Goal: Transaction & Acquisition: Download file/media

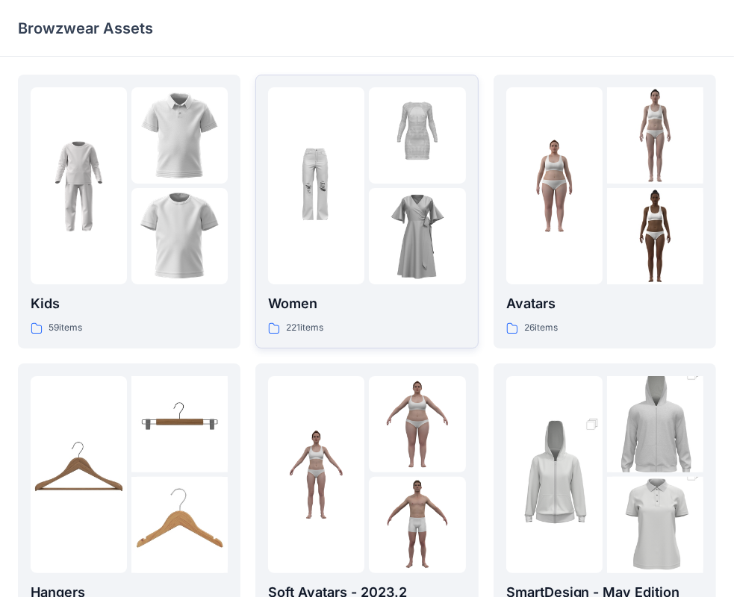
click at [392, 313] on p "Women" at bounding box center [366, 303] width 197 height 21
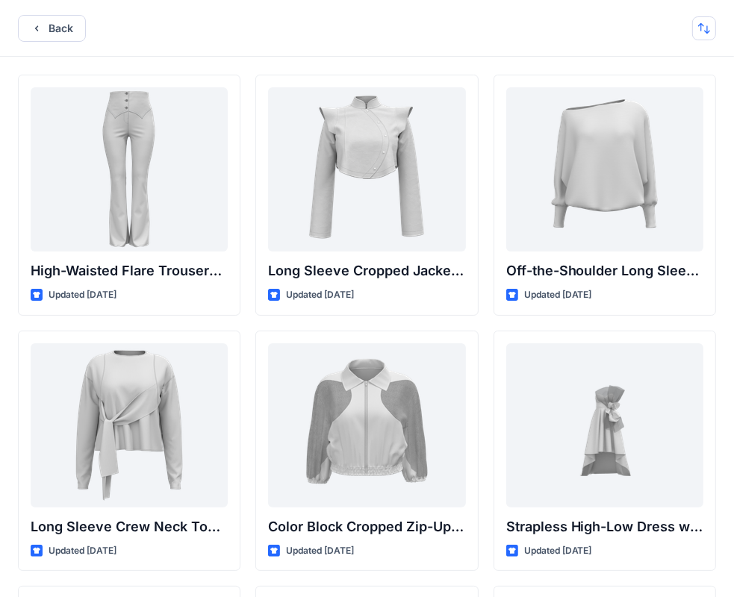
click at [708, 27] on button "button" at bounding box center [704, 28] width 24 height 24
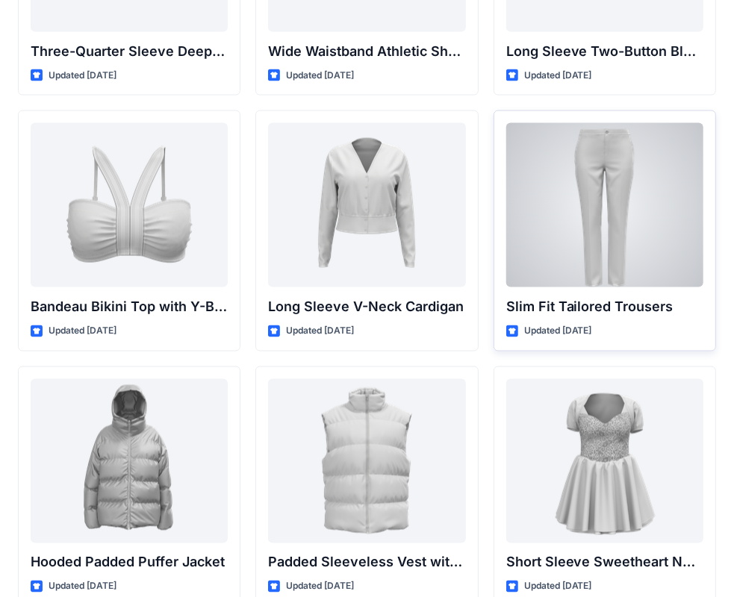
scroll to position [1577, 0]
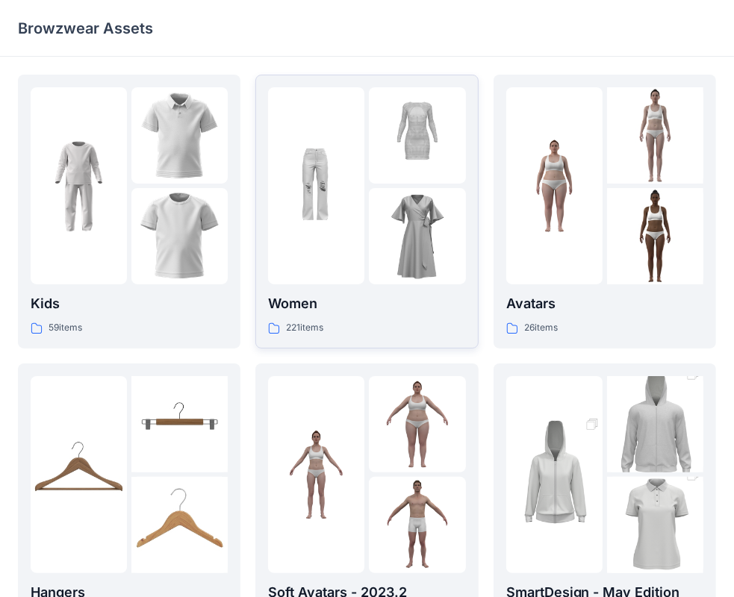
click at [370, 161] on img at bounding box center [417, 135] width 96 height 96
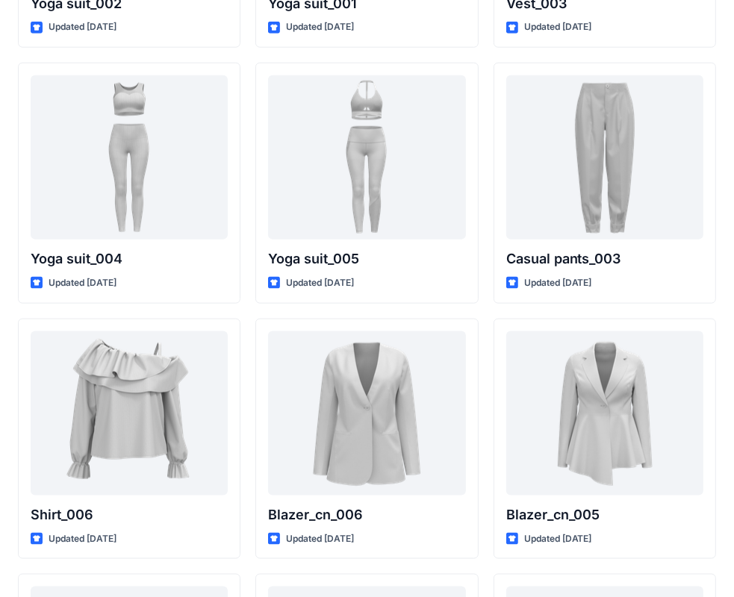
scroll to position [8453, 0]
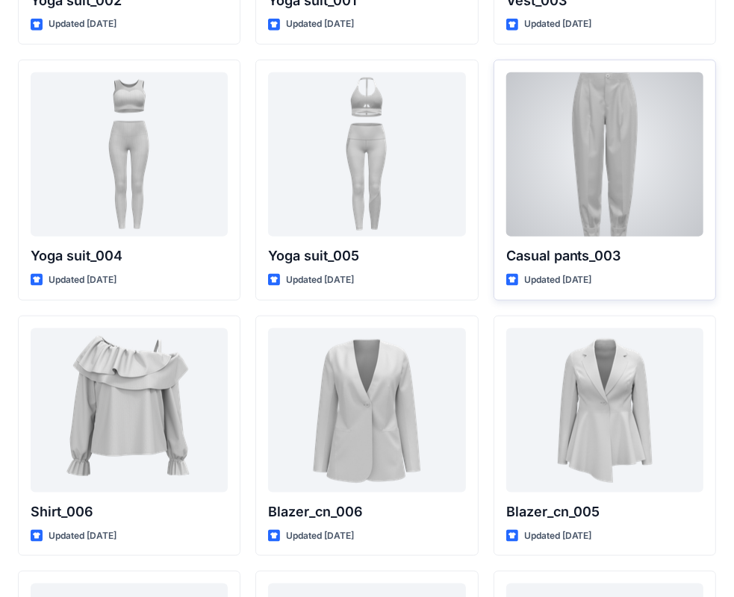
click at [591, 130] on div at bounding box center [604, 154] width 197 height 164
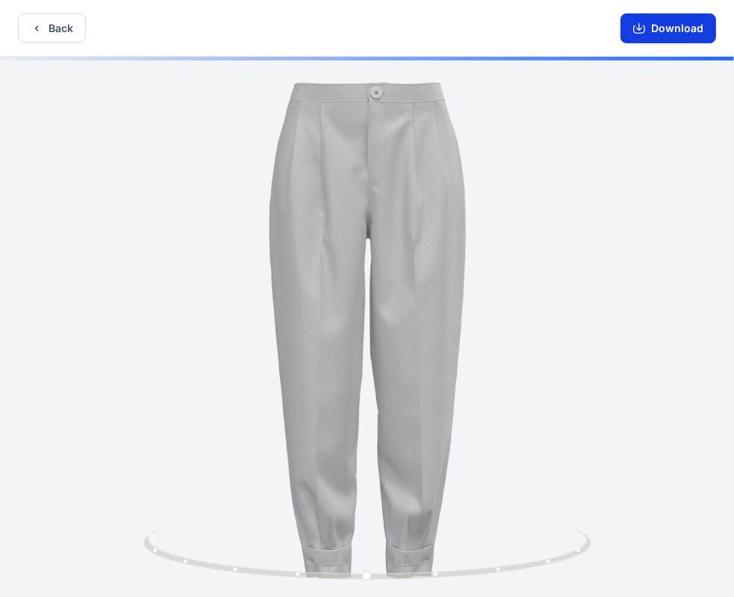
click at [680, 27] on button "Download" at bounding box center [668, 28] width 96 height 30
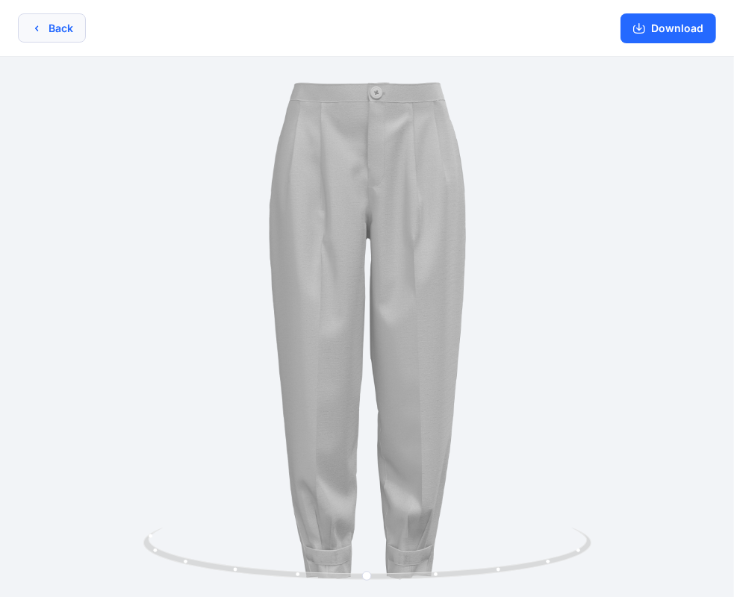
click at [61, 36] on button "Back" at bounding box center [52, 27] width 68 height 29
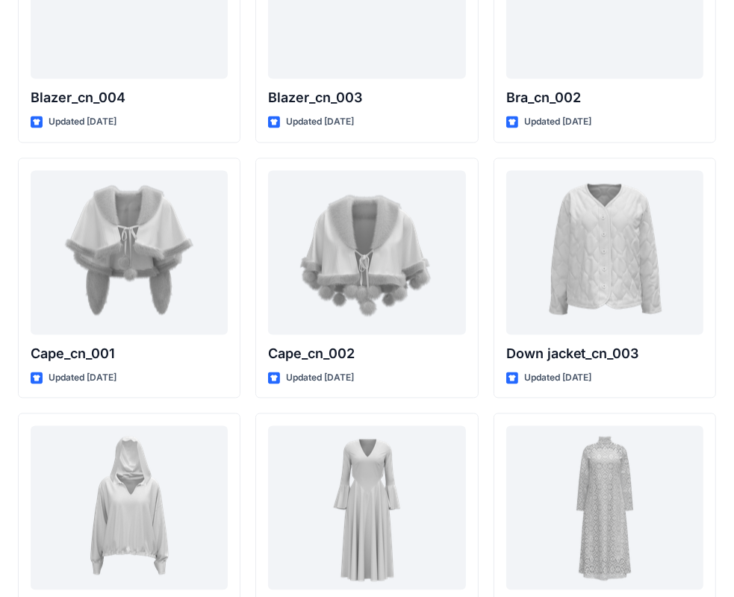
scroll to position [9102, 0]
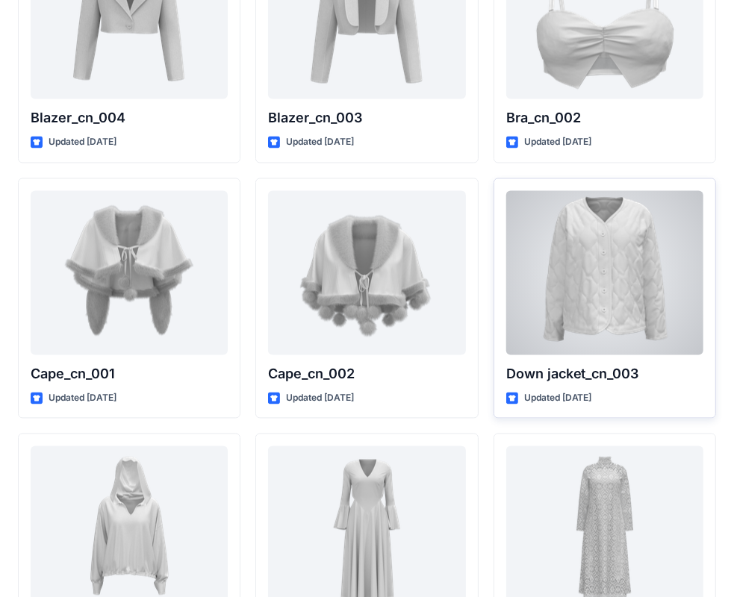
click at [632, 265] on div at bounding box center [604, 273] width 197 height 164
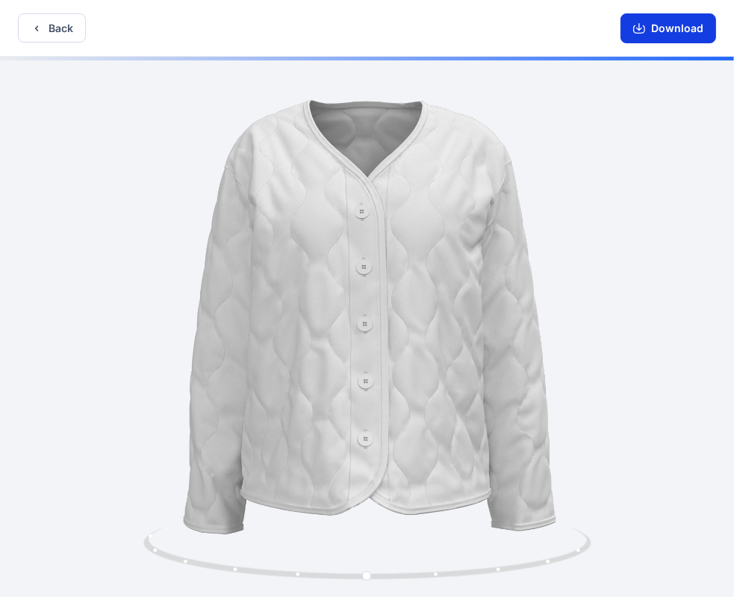
click at [654, 30] on button "Download" at bounding box center [668, 28] width 96 height 30
click at [50, 30] on button "Back" at bounding box center [52, 27] width 68 height 29
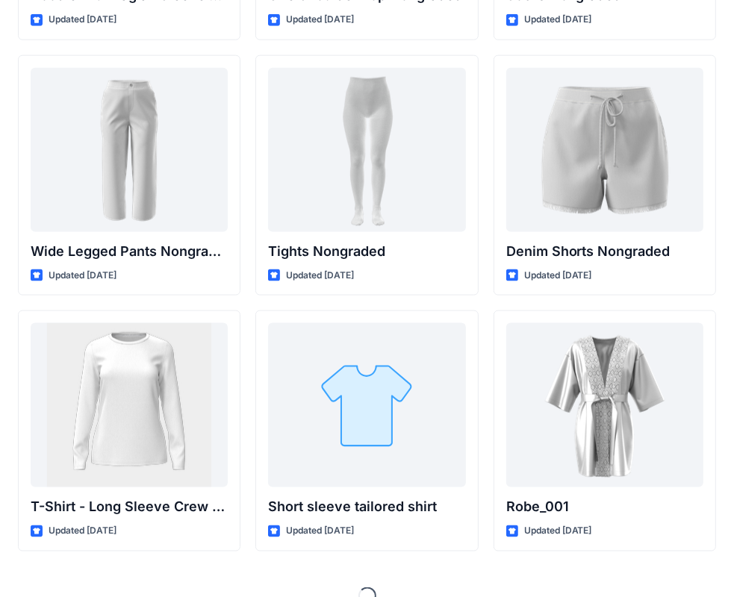
scroll to position [15880, 0]
